Goal: Task Accomplishment & Management: Manage account settings

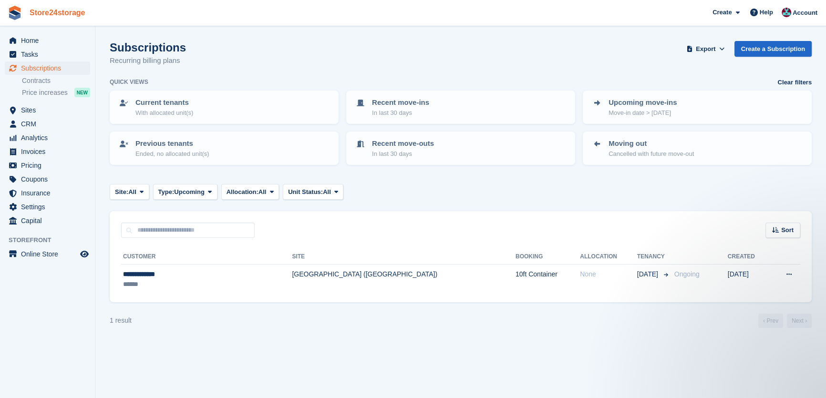
click at [65, 16] on link "Store24storage" at bounding box center [57, 13] width 63 height 16
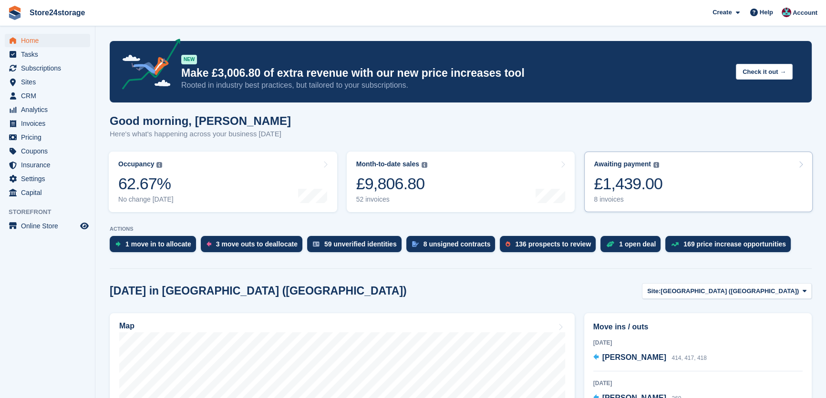
click at [610, 191] on div "£1,439.00" at bounding box center [628, 184] width 69 height 20
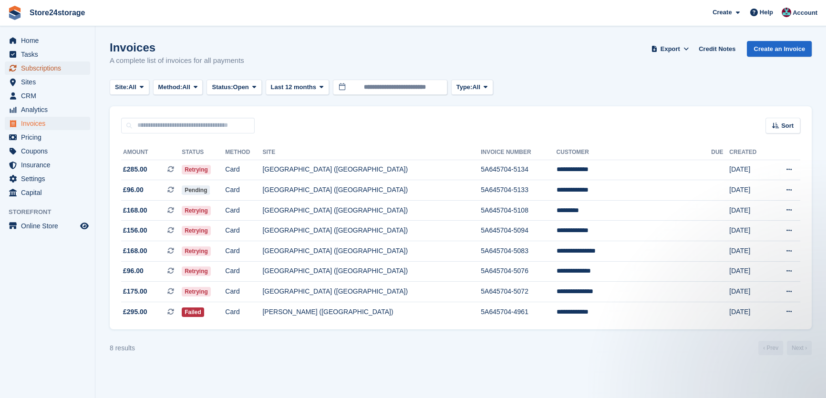
click at [26, 67] on span "Subscriptions" at bounding box center [49, 68] width 57 height 13
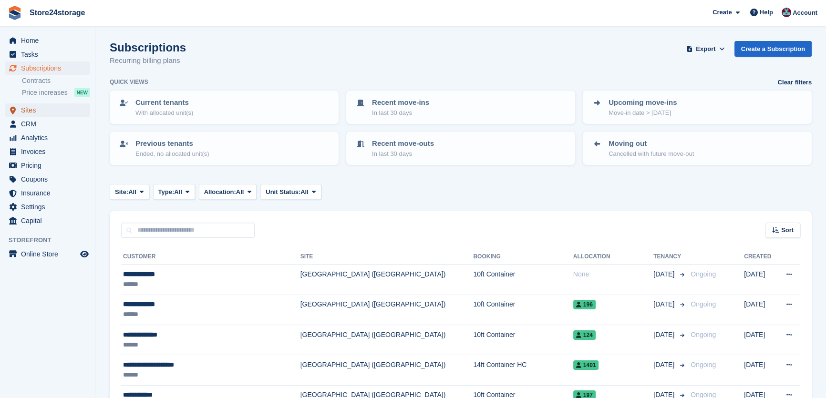
click at [33, 108] on span "Sites" at bounding box center [49, 110] width 57 height 13
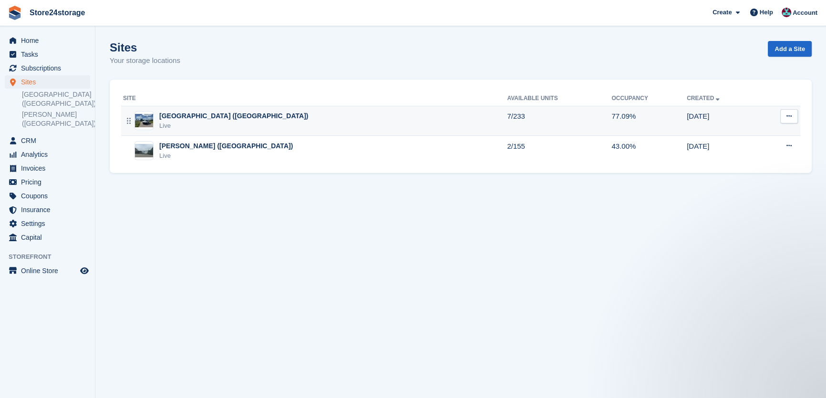
click at [229, 122] on div "Live" at bounding box center [233, 126] width 149 height 10
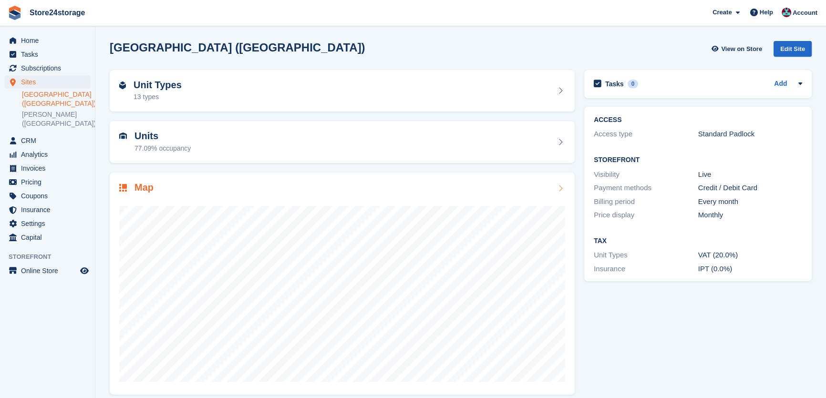
click at [475, 200] on div at bounding box center [342, 290] width 446 height 191
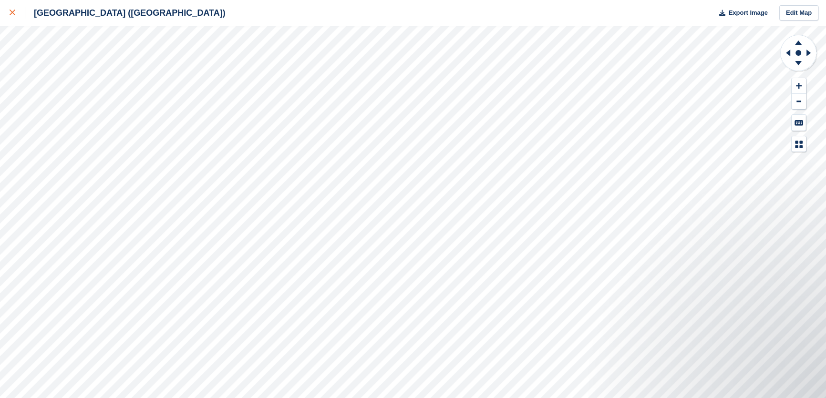
click at [16, 12] on div at bounding box center [18, 12] width 16 height 11
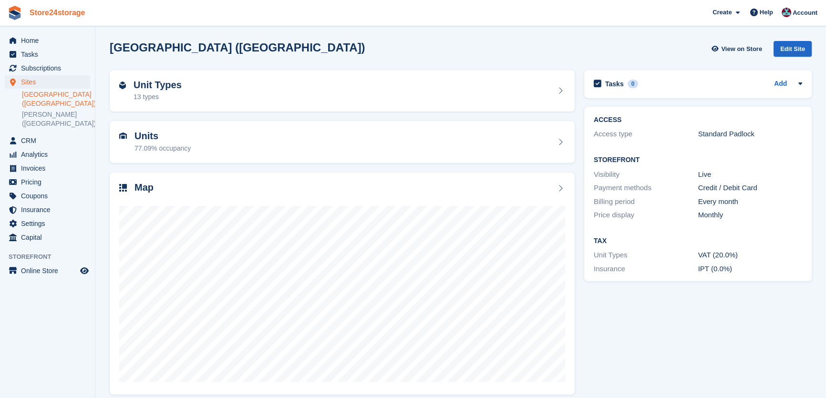
click at [59, 17] on link "Store24storage" at bounding box center [57, 13] width 63 height 16
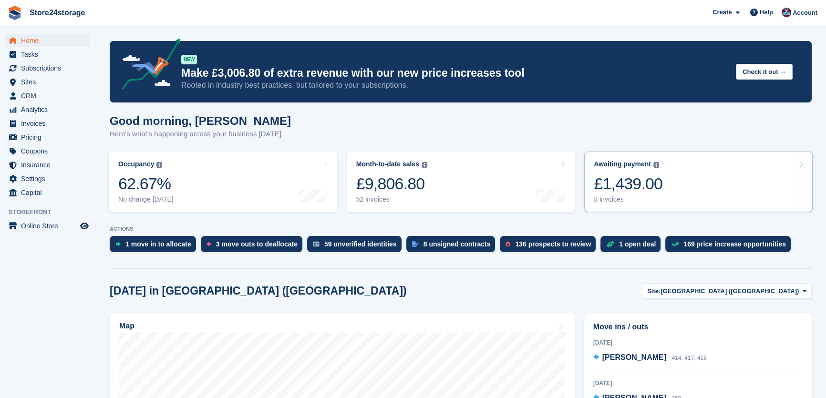
click at [626, 165] on div "Awaiting payment" at bounding box center [622, 164] width 57 height 8
click at [630, 172] on div "Awaiting payment The total outstanding balance on all open invoices. £1,439.00 …" at bounding box center [628, 181] width 69 height 43
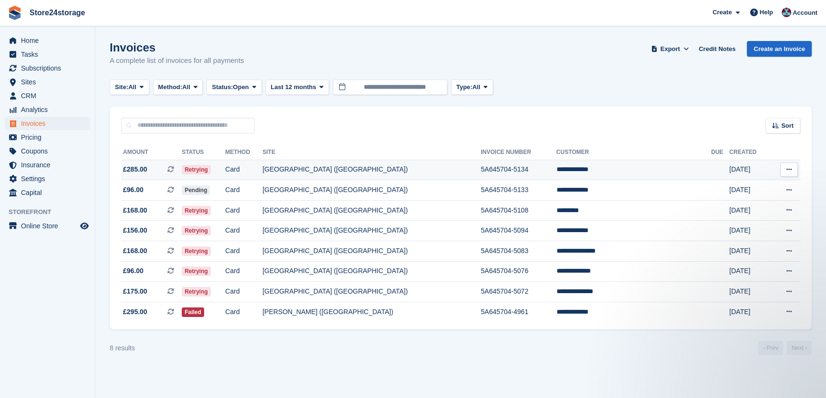
click at [377, 168] on td "[GEOGRAPHIC_DATA] ([GEOGRAPHIC_DATA])" at bounding box center [371, 170] width 219 height 21
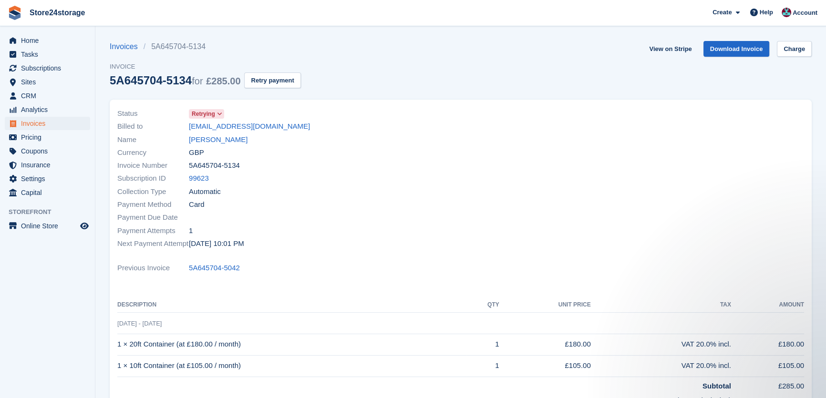
click at [180, 369] on td "1 × 10ft Container (at £105.00 / month)" at bounding box center [291, 365] width 349 height 21
copy tr "1 × 10ft Container (at £105.00 / month)"
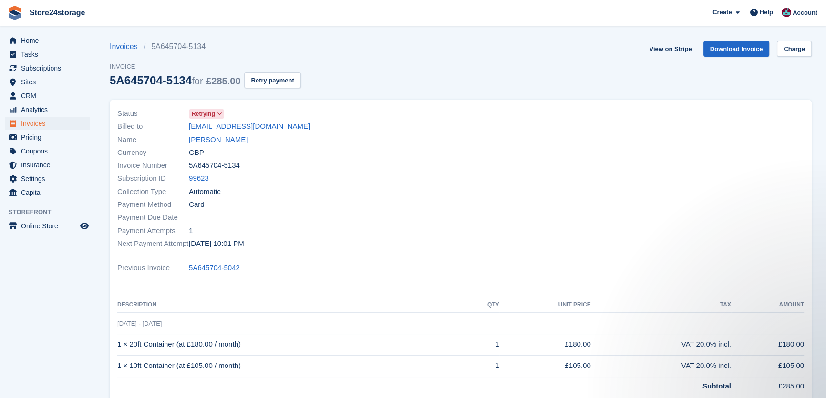
click at [200, 347] on td "1 × 20ft Container (at £180.00 / month)" at bounding box center [291, 344] width 349 height 21
copy tr "1 × 20ft Container (at £180.00 / month)"
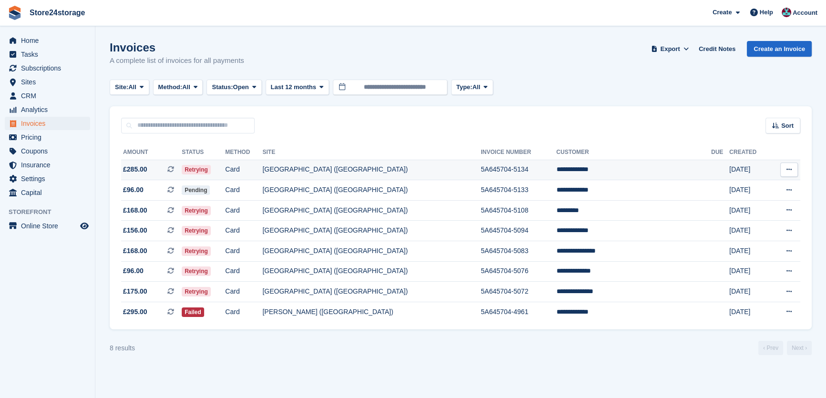
click at [787, 174] on button at bounding box center [790, 170] width 18 height 14
click at [756, 202] on p "View on Stripe" at bounding box center [752, 202] width 83 height 15
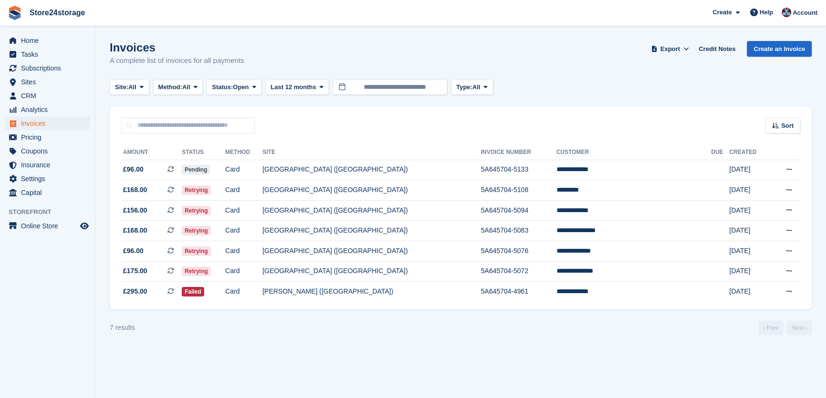
click at [634, 126] on div "Sort Sort by Date created Created (oldest first) Created (newest first)" at bounding box center [461, 119] width 702 height 27
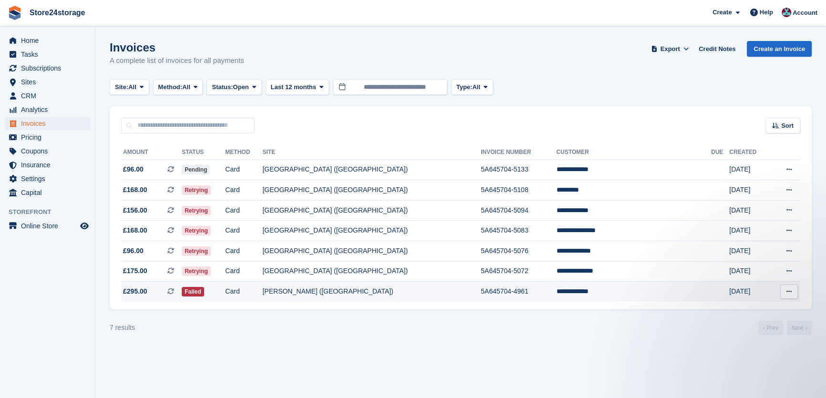
click at [262, 288] on td "Card" at bounding box center [243, 292] width 37 height 20
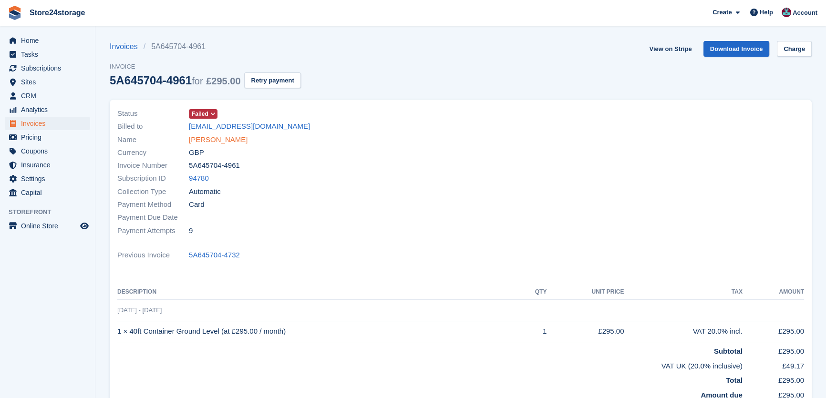
click at [224, 136] on link "[PERSON_NAME]" at bounding box center [218, 140] width 59 height 11
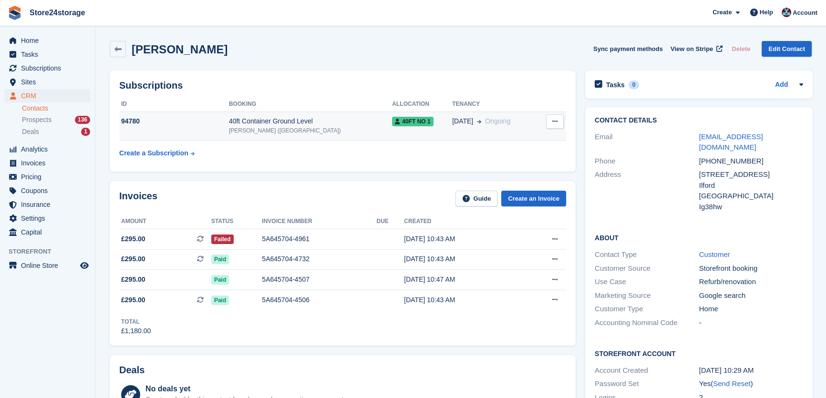
click at [553, 123] on icon at bounding box center [555, 121] width 5 height 6
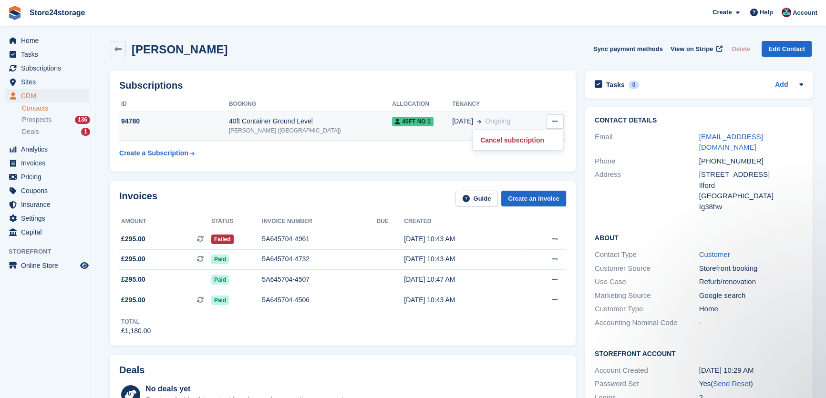
click at [553, 123] on icon at bounding box center [555, 121] width 5 height 6
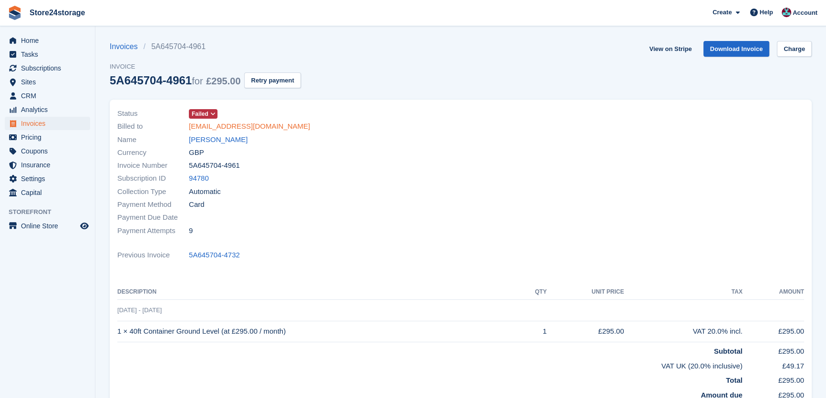
click at [212, 126] on link "claudiunania2@gmail.com" at bounding box center [249, 126] width 121 height 11
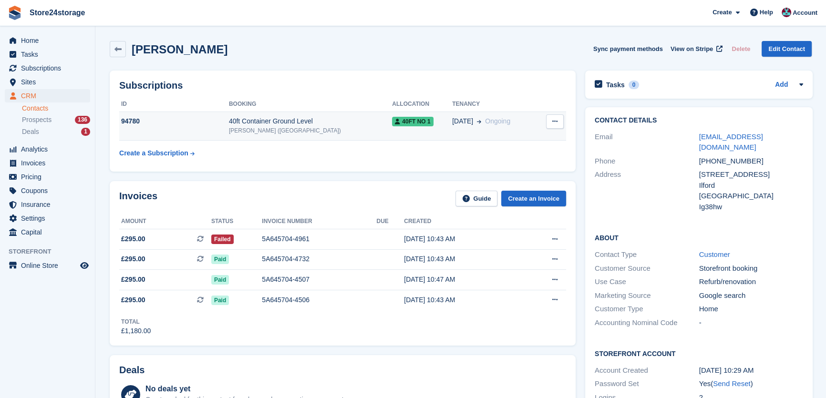
click at [554, 119] on icon at bounding box center [555, 121] width 5 height 6
click at [419, 146] on table "ID Booking Allocation Tenancy 94780 40ft Container Ground Level Warley Brentwoo…" at bounding box center [342, 130] width 447 height 66
click at [321, 121] on div "40ft Container Ground Level" at bounding box center [310, 121] width 163 height 10
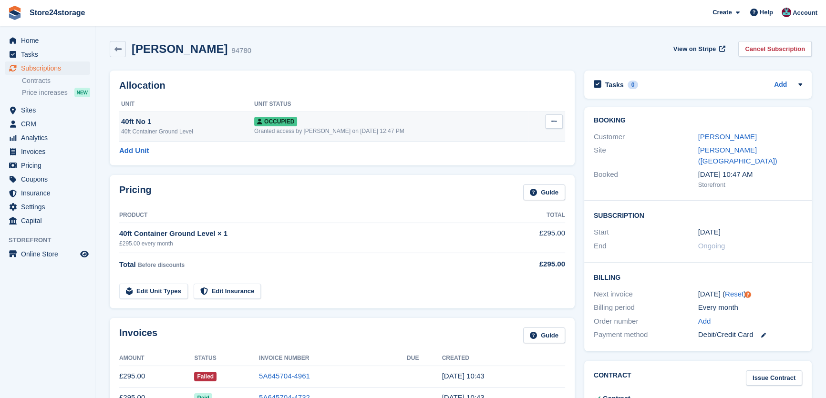
click at [548, 121] on button at bounding box center [554, 122] width 18 height 14
click at [496, 144] on p "Overlock" at bounding box center [517, 140] width 83 height 12
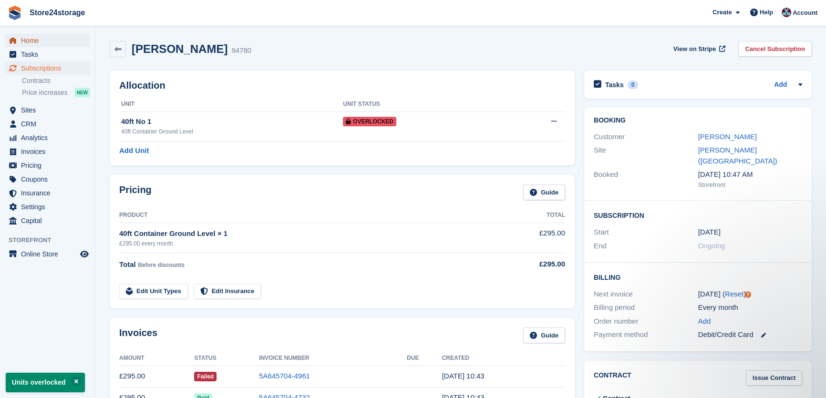
click at [52, 42] on span "Home" at bounding box center [49, 40] width 57 height 13
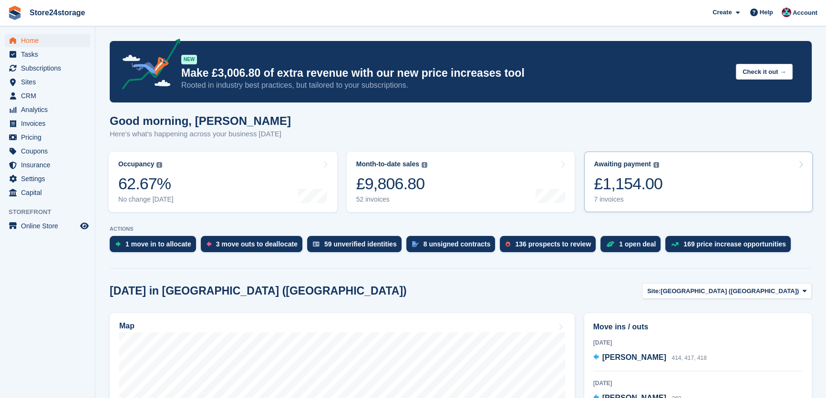
click at [636, 187] on div "£1,154.00" at bounding box center [628, 184] width 69 height 20
